Goal: Information Seeking & Learning: Learn about a topic

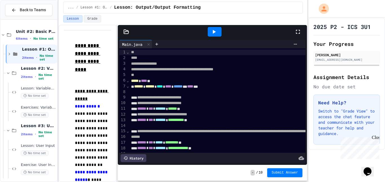
click at [116, 67] on div "**********" at bounding box center [183, 104] width 249 height 158
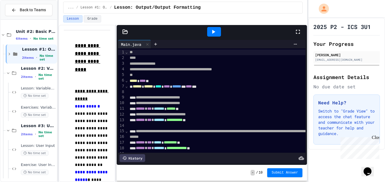
scroll to position [3, 0]
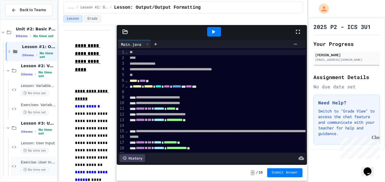
click at [32, 162] on span "Exercise: User Input" at bounding box center [38, 162] width 35 height 5
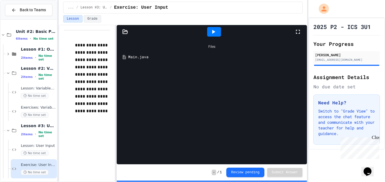
click at [132, 56] on div "Main.java" at bounding box center [215, 57] width 175 height 6
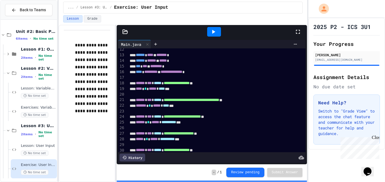
scroll to position [68, 0]
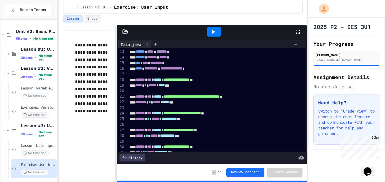
click at [375, 138] on div "Close" at bounding box center [375, 138] width 7 height 7
click at [375, 138] on div "Need Help? Switch to "Grade View" to access the chat feature and communicate wi…" at bounding box center [346, 120] width 66 height 50
click at [92, 21] on button "Grade" at bounding box center [92, 18] width 17 height 7
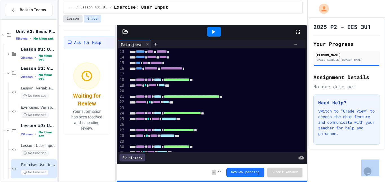
click at [74, 21] on button "Lesson" at bounding box center [72, 18] width 19 height 7
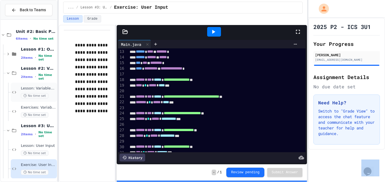
click at [35, 89] on span "Lesson: Variables & Data Types" at bounding box center [38, 88] width 35 height 5
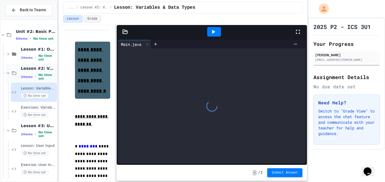
click at [8, 72] on icon at bounding box center [8, 73] width 5 height 5
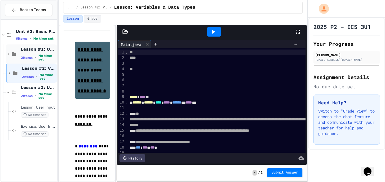
click at [8, 57] on div "Lesson #1: Output/Output Formatting 2 items • No time set" at bounding box center [31, 54] width 51 height 19
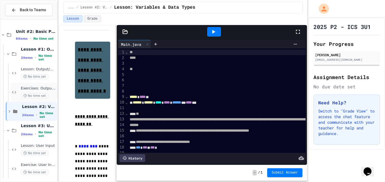
click at [42, 89] on span "Exercises: Output/Output Formatting" at bounding box center [38, 88] width 35 height 5
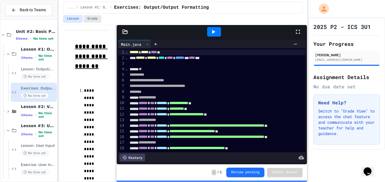
click at [93, 17] on button "Grade" at bounding box center [92, 18] width 17 height 7
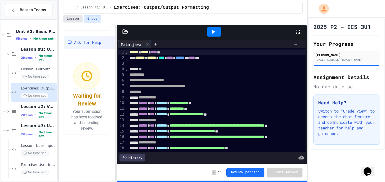
click at [72, 20] on button "Lesson" at bounding box center [72, 18] width 19 height 7
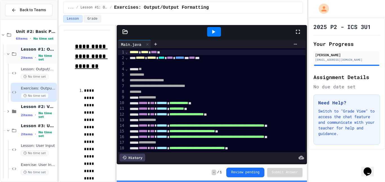
click at [7, 53] on icon at bounding box center [8, 54] width 5 height 5
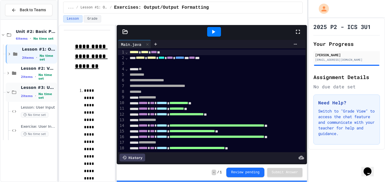
click at [7, 94] on icon at bounding box center [8, 92] width 5 height 5
click at [30, 123] on div "Exercise: User Input No time set" at bounding box center [34, 130] width 46 height 19
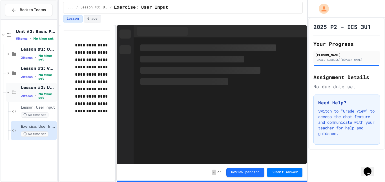
click at [10, 97] on div "Lesson #3: User Input 2 items • No time set" at bounding box center [31, 92] width 51 height 19
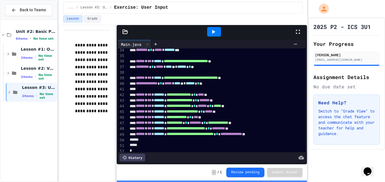
scroll to position [190, 0]
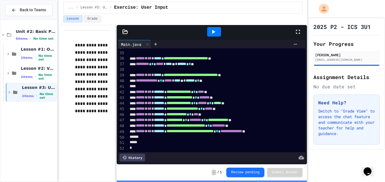
click at [218, 32] on div at bounding box center [214, 32] width 14 height 10
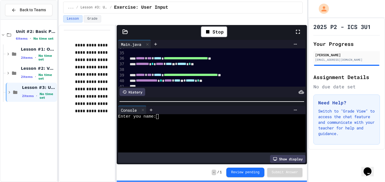
click at [160, 116] on textarea "Terminal input" at bounding box center [160, 116] width 3 height 5
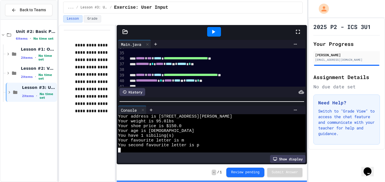
scroll to position [48, 0]
click at [279, 159] on div "Show display" at bounding box center [288, 159] width 36 height 8
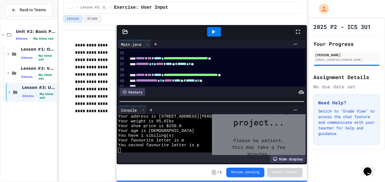
scroll to position [57, 0]
click at [295, 111] on icon at bounding box center [295, 110] width 5 height 5
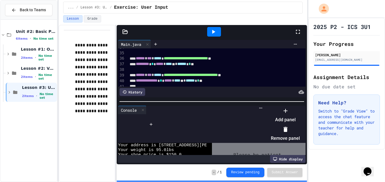
click at [269, 107] on div at bounding box center [282, 107] width 35 height 0
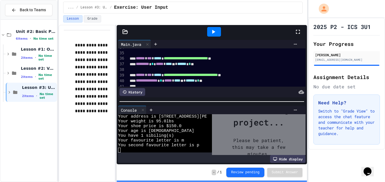
click at [286, 159] on div "Hide display" at bounding box center [288, 159] width 36 height 8
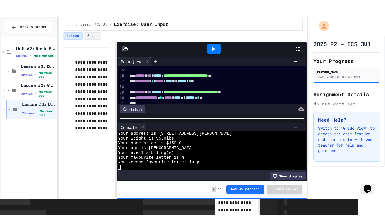
scroll to position [48, 0]
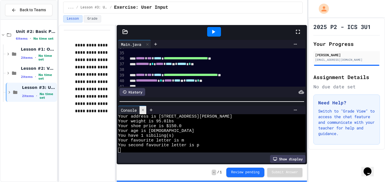
click at [142, 111] on icon at bounding box center [143, 110] width 4 height 4
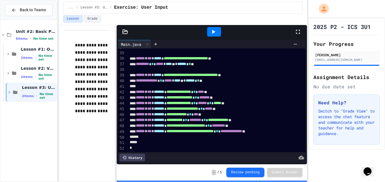
click at [298, 29] on icon at bounding box center [297, 31] width 7 height 7
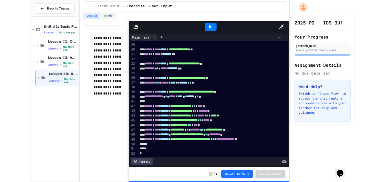
scroll to position [114, 0]
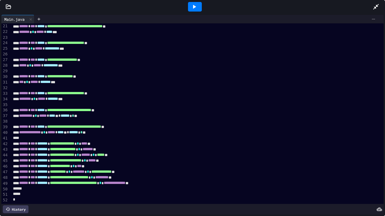
click at [372, 20] on icon at bounding box center [373, 19] width 5 height 5
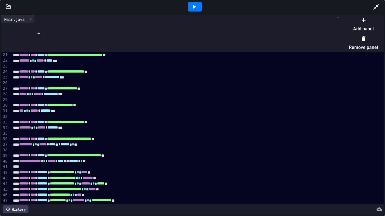
click at [372, 15] on div at bounding box center [360, 15] width 35 height 0
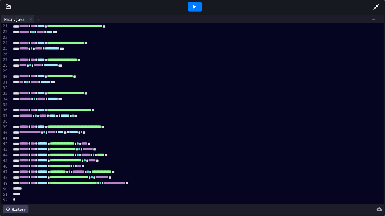
click at [382, 3] on div at bounding box center [378, 6] width 12 height 15
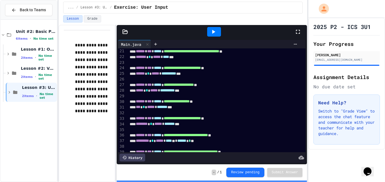
click at [201, 68] on span "**********" at bounding box center [182, 68] width 37 height 4
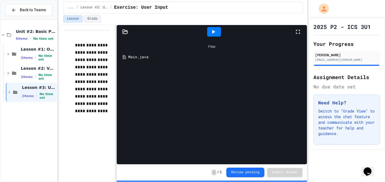
click at [140, 56] on div "Main.java" at bounding box center [215, 57] width 175 height 6
